Goal: Complete application form

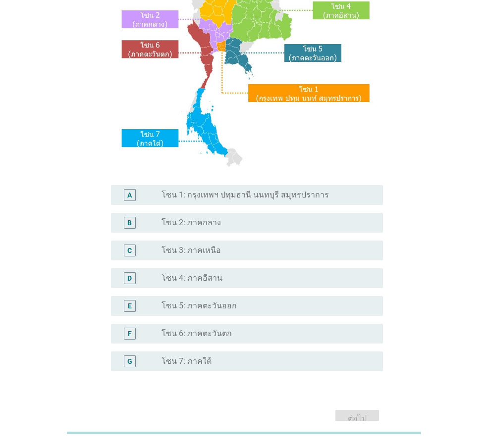
scroll to position [148, 0]
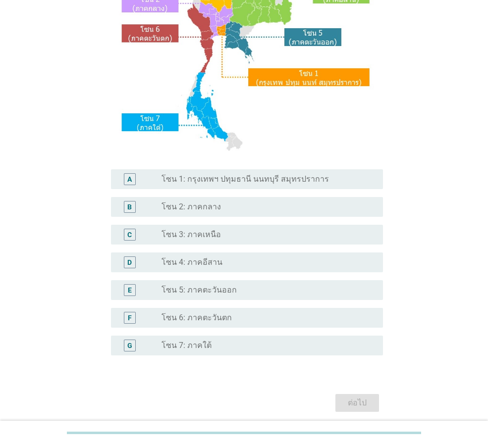
click at [222, 211] on div "radio_button_unchecked โซน 2: ภาคกลาง" at bounding box center [263, 207] width 205 height 10
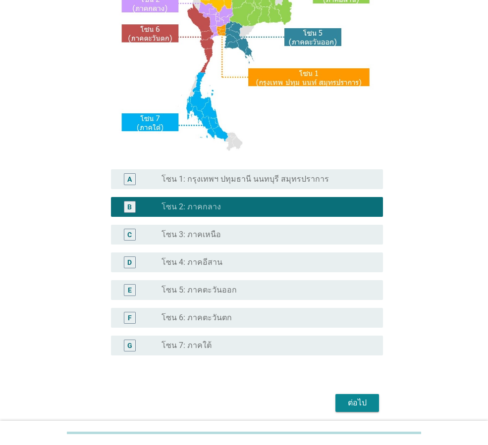
click at [259, 266] on div "radio_button_unchecked โซน 4: ภาคอีสาน" at bounding box center [263, 262] width 205 height 10
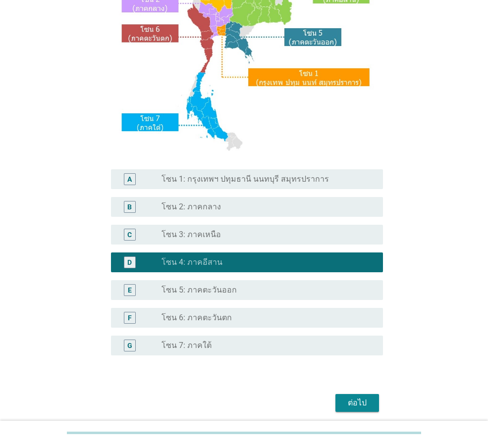
click at [238, 205] on div "radio_button_unchecked โซน 2: ภาคกลาง" at bounding box center [263, 207] width 205 height 10
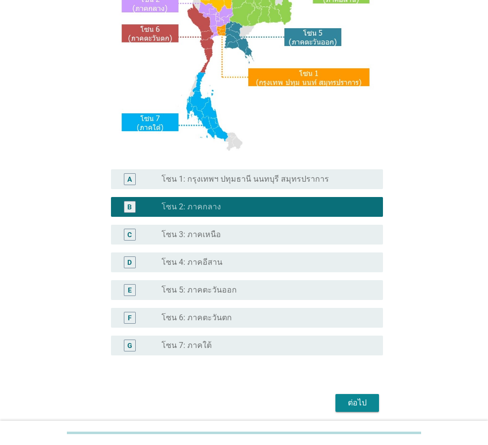
click at [361, 404] on div "ต่อไป" at bounding box center [357, 403] width 28 height 12
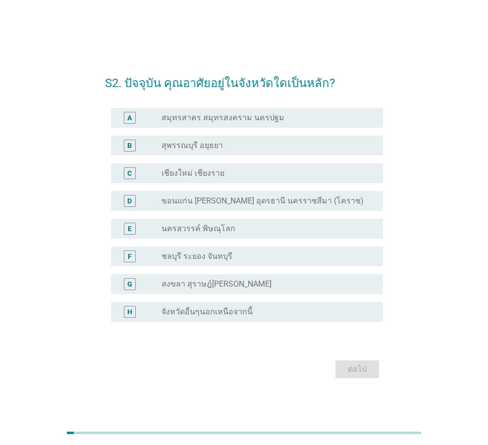
click at [292, 198] on label "ขอนแก่น [PERSON_NAME] อุดรธานี นครราชสีมา (โคราช)" at bounding box center [262, 201] width 202 height 10
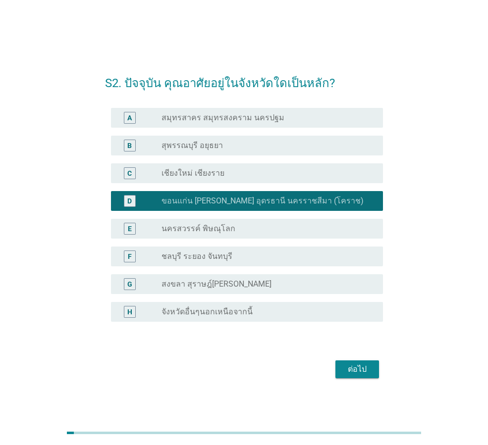
click at [364, 366] on div "ต่อไป" at bounding box center [357, 369] width 28 height 12
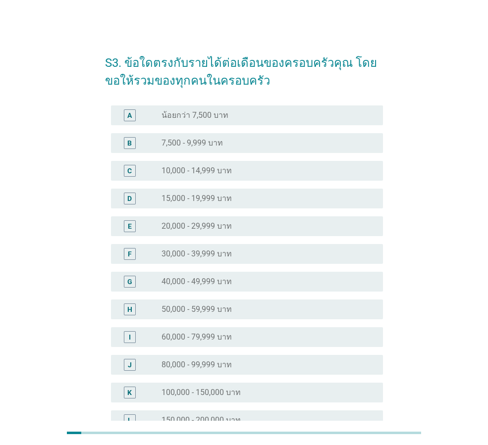
click at [218, 194] on label "15,000 - 19,999 บาท" at bounding box center [196, 199] width 70 height 10
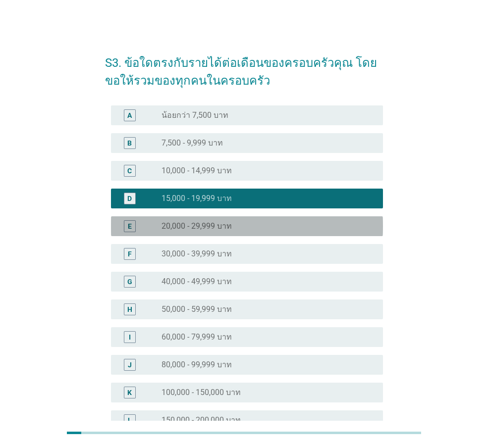
click at [218, 222] on label "20,000 - 29,999 บาท" at bounding box center [196, 226] width 70 height 10
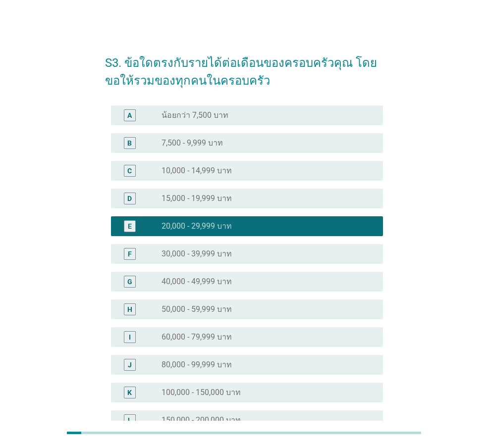
click at [237, 250] on div "radio_button_unchecked 30,000 - 39,999 บาท" at bounding box center [263, 254] width 205 height 10
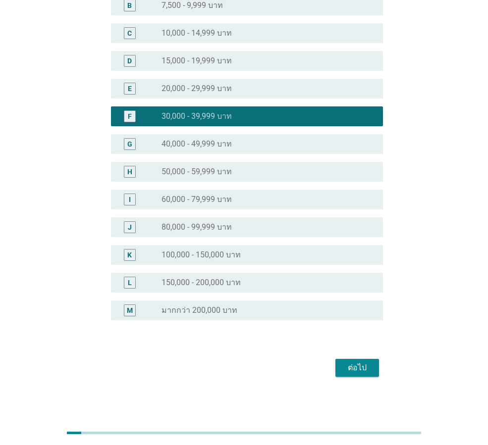
scroll to position [140, 0]
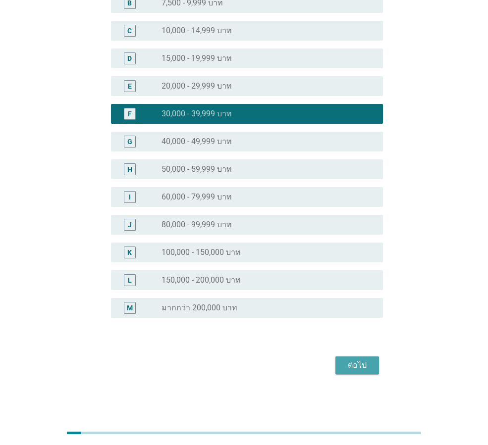
click at [363, 364] on div "ต่อไป" at bounding box center [357, 365] width 28 height 12
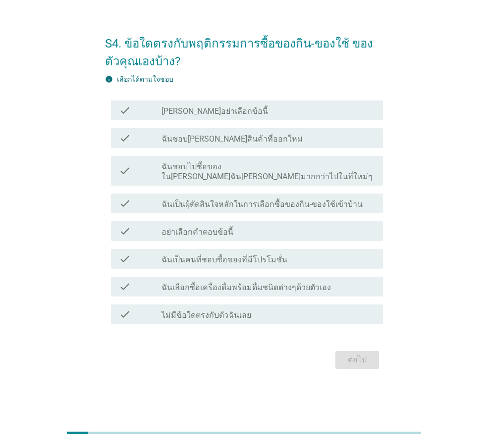
scroll to position [0, 0]
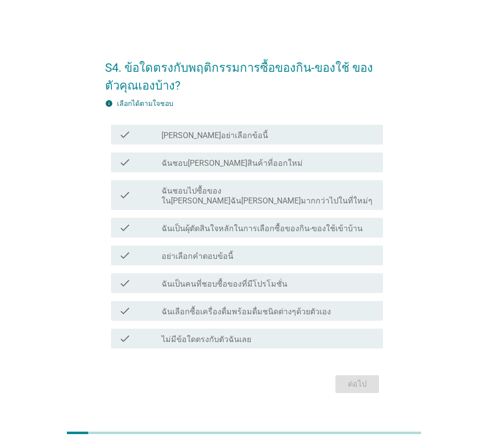
click at [291, 188] on div "check check_box_outline_blank ฉันชอบไปซื้อของใน[PERSON_NAME]ฉัน[PERSON_NAME]มาก…" at bounding box center [247, 195] width 272 height 30
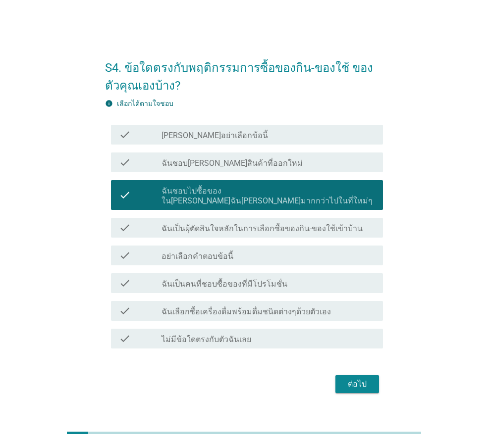
click at [291, 168] on div "check_box_outline_blank ฉันชอบ[PERSON_NAME]สินค้าที่ออกใหม่" at bounding box center [267, 162] width 213 height 12
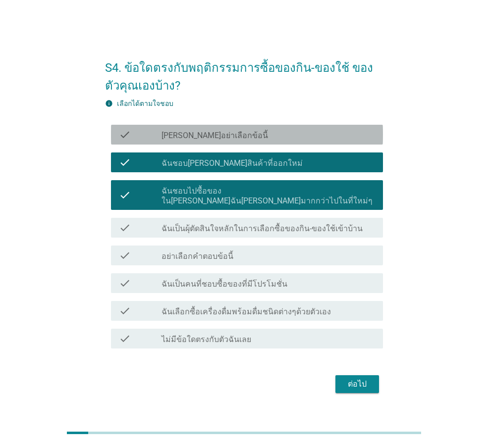
click at [316, 141] on div "check_box_outline_blank [PERSON_NAME]อย่าเลือกข้อนี้" at bounding box center [267, 135] width 213 height 12
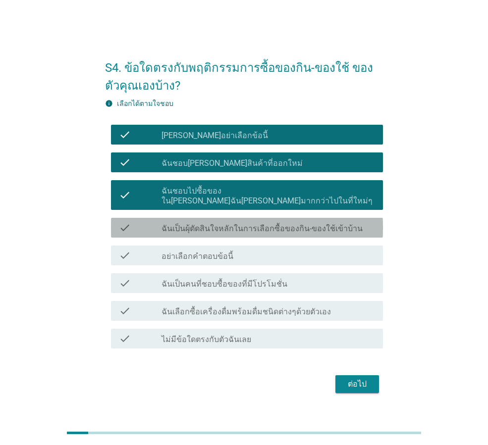
click at [315, 224] on label "ฉันเป็นผุ้ตัดสินใจหลักในการเลือกซื้อของกิน-ของใช้เข้าบ้าน" at bounding box center [261, 229] width 201 height 10
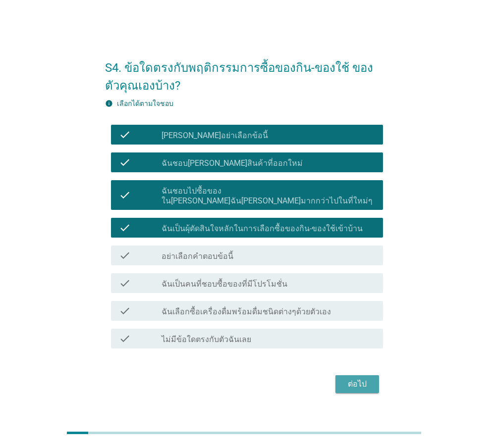
click at [358, 375] on button "ต่อไป" at bounding box center [357, 384] width 44 height 18
